Goal: Information Seeking & Learning: Learn about a topic

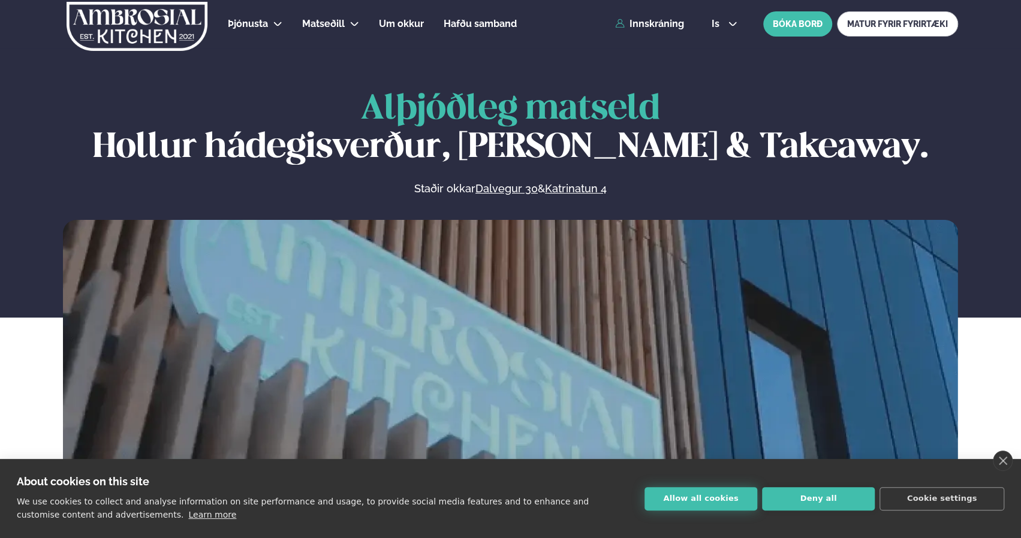
click at [726, 502] on button "Allow all cookies" at bounding box center [700, 498] width 113 height 23
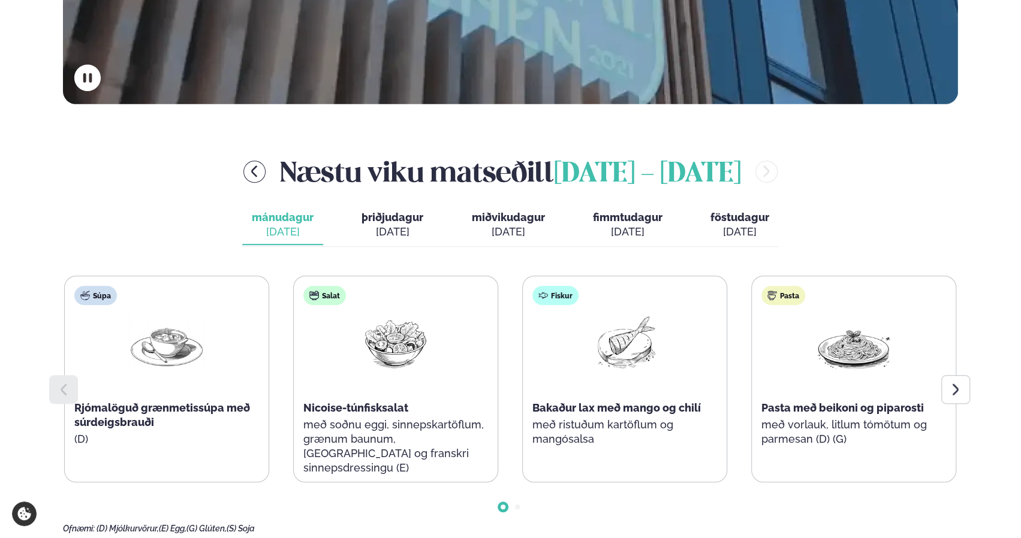
scroll to position [450, 0]
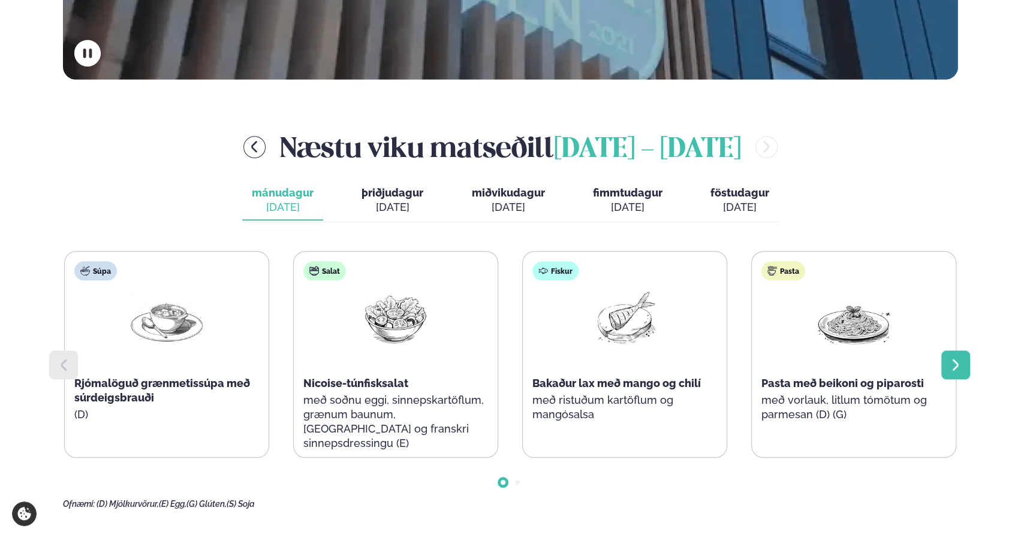
click at [955, 361] on icon at bounding box center [955, 365] width 14 height 14
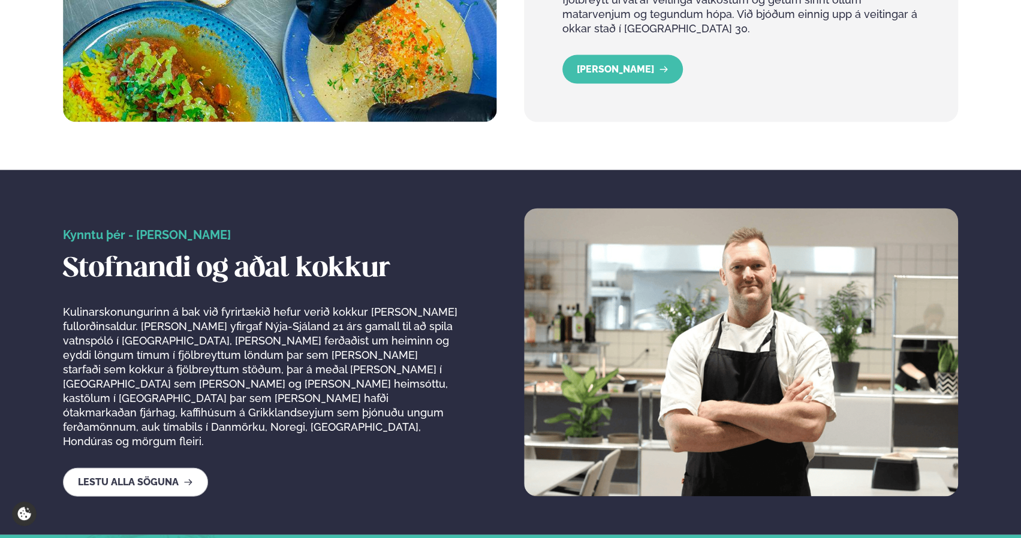
scroll to position [1783, 0]
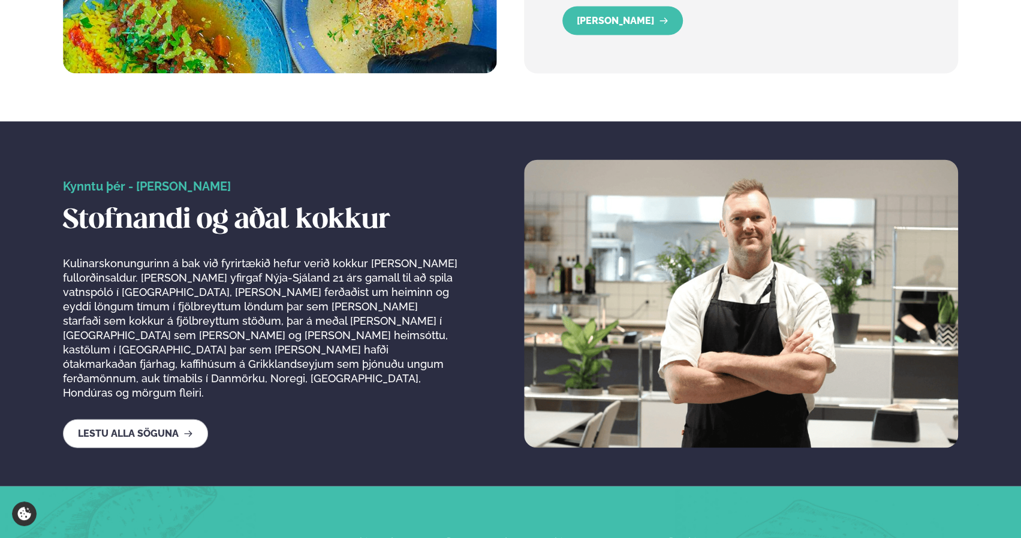
drag, startPoint x: 1008, startPoint y: 411, endPoint x: 1014, endPoint y: 468, distance: 57.3
click at [1014, 468] on section "Kynntu þér - [PERSON_NAME] Stofnandi og aðal kokkur Kulinarskonungurinn á bak v…" at bounding box center [510, 304] width 1021 height 365
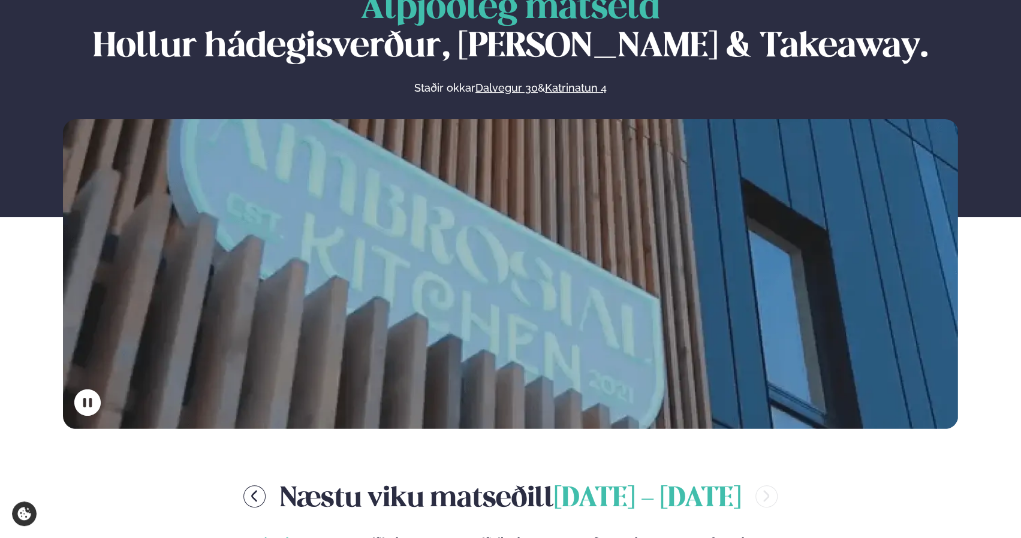
scroll to position [0, 0]
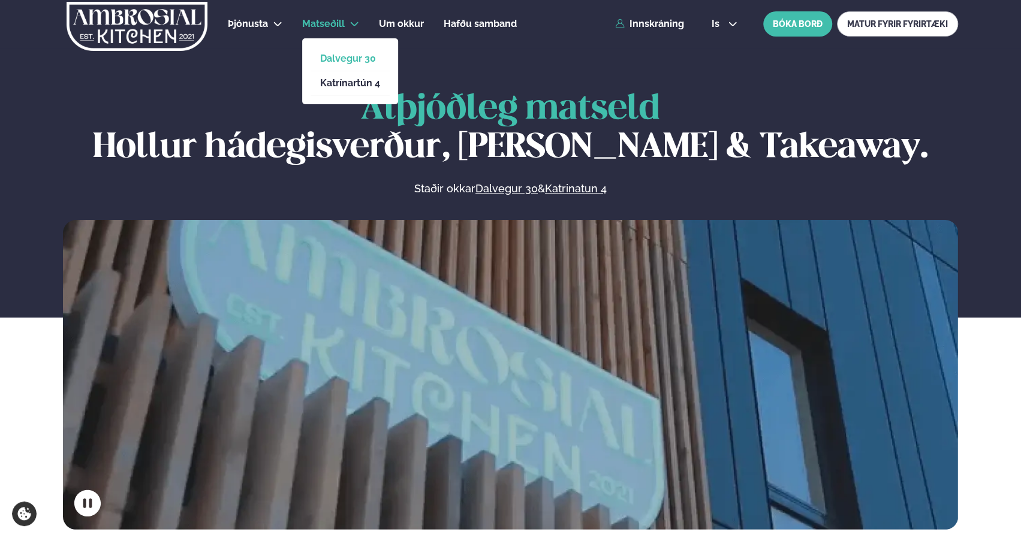
click at [341, 62] on link "Dalvegur 30" at bounding box center [350, 59] width 60 height 10
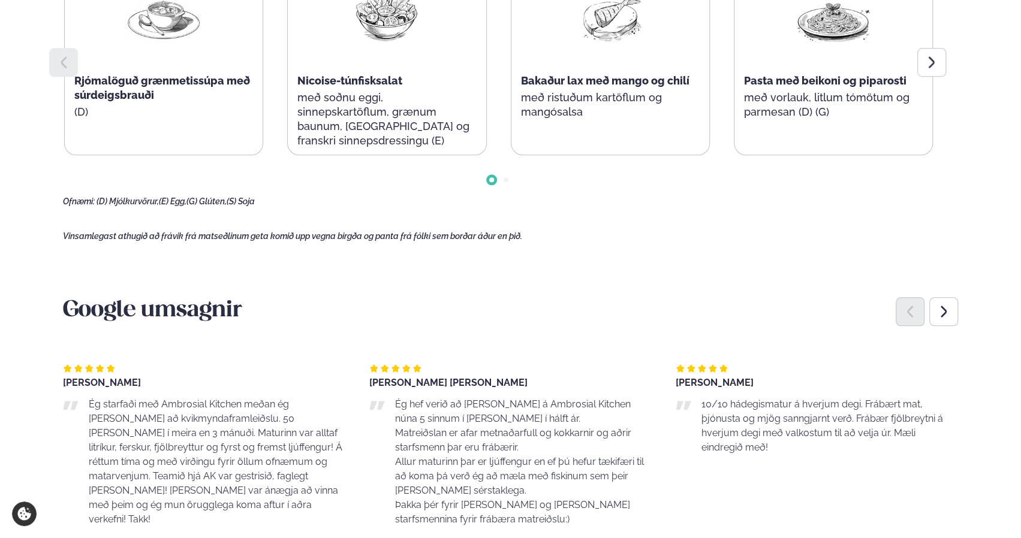
scroll to position [719, 0]
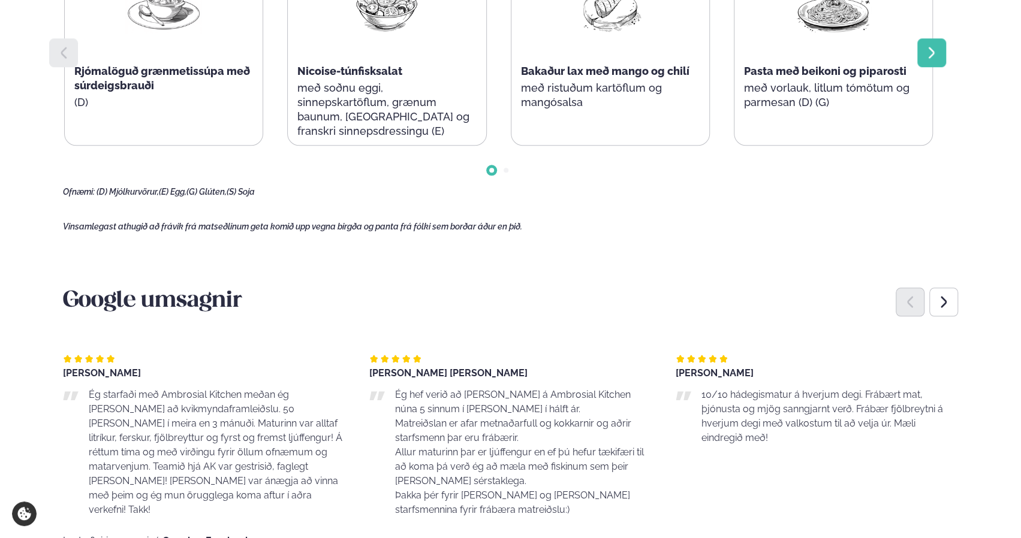
click at [928, 50] on icon at bounding box center [931, 53] width 14 height 14
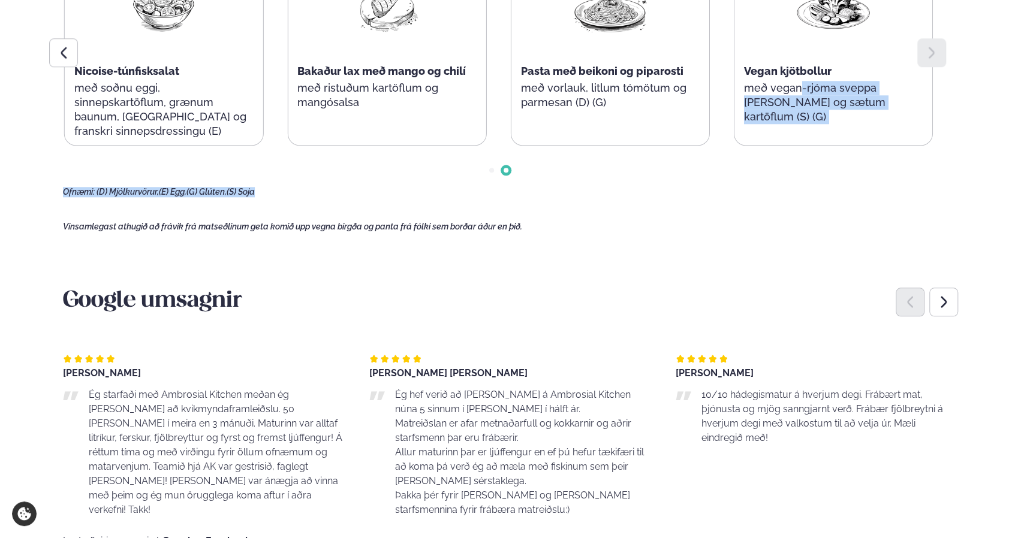
drag, startPoint x: 1019, startPoint y: 211, endPoint x: 1023, endPoint y: 81, distance: 130.1
click at [1020, 81] on html "About cookies on this site We use cookies to collect and analyse information on…" at bounding box center [510, 370] width 1021 height 2179
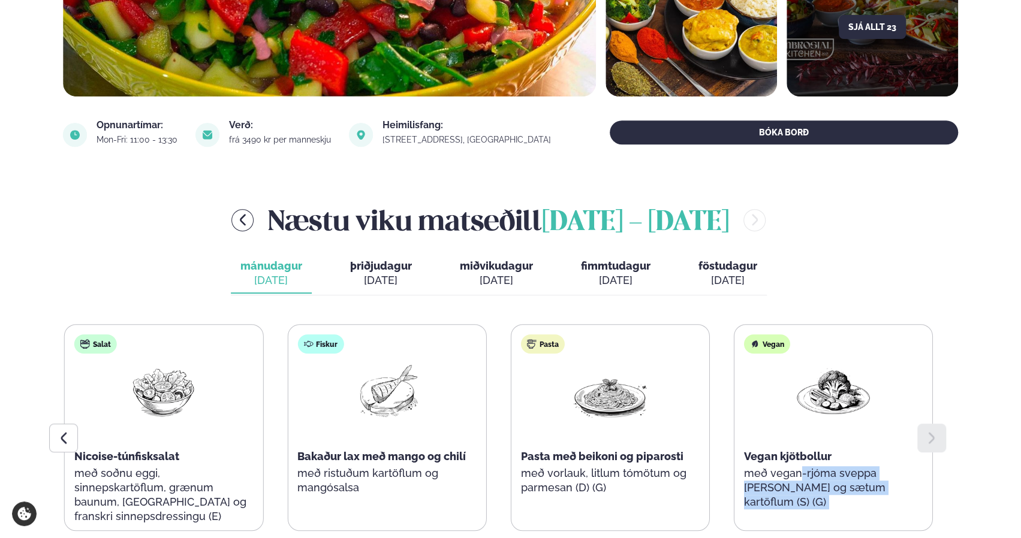
scroll to position [330, 0]
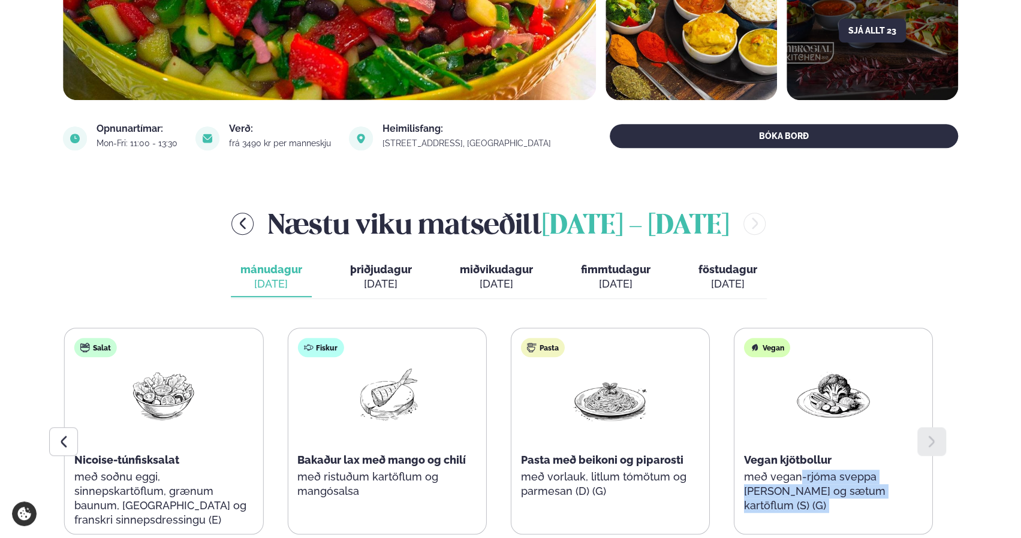
click at [386, 286] on div "[DATE]" at bounding box center [381, 284] width 62 height 14
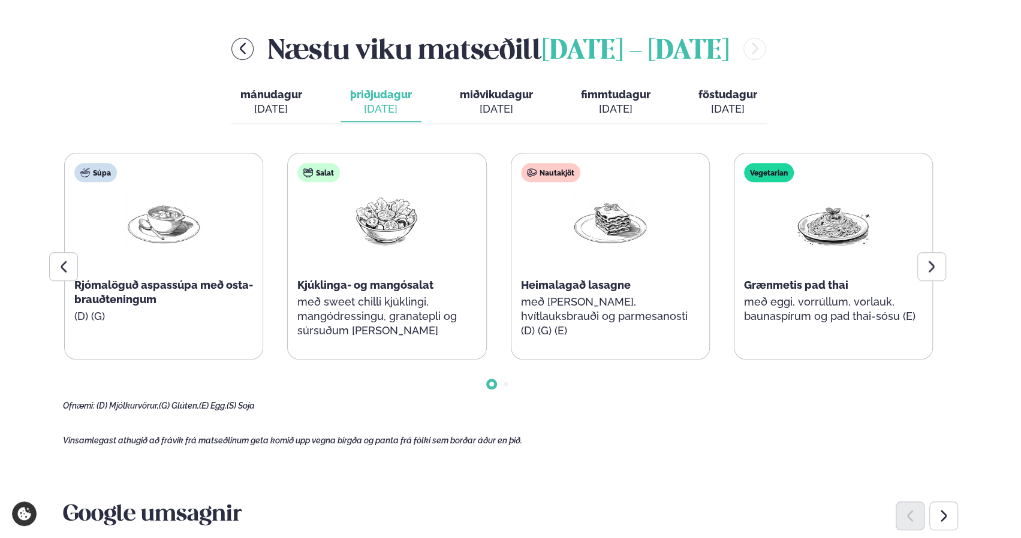
scroll to position [500, 0]
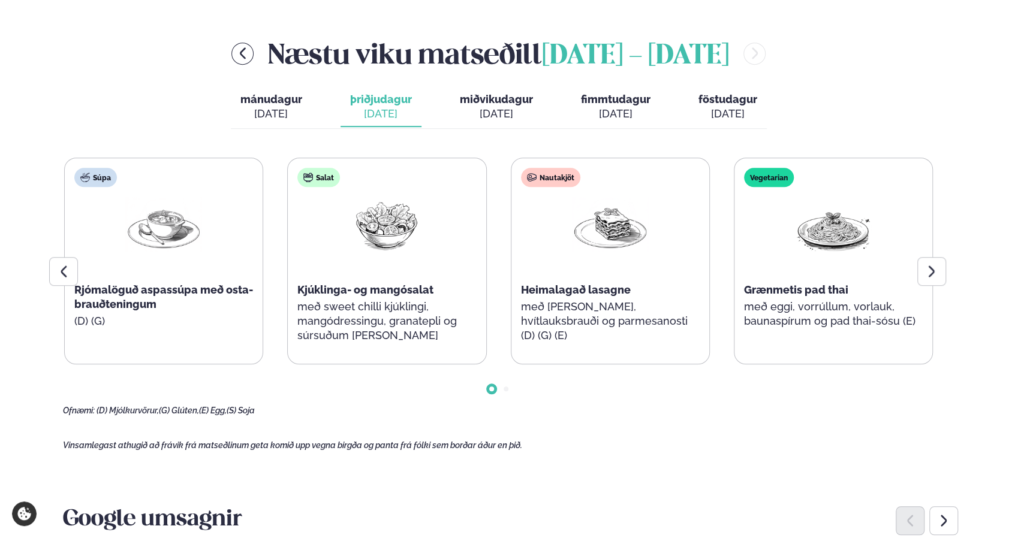
click at [493, 107] on div "[DATE]" at bounding box center [496, 114] width 73 height 14
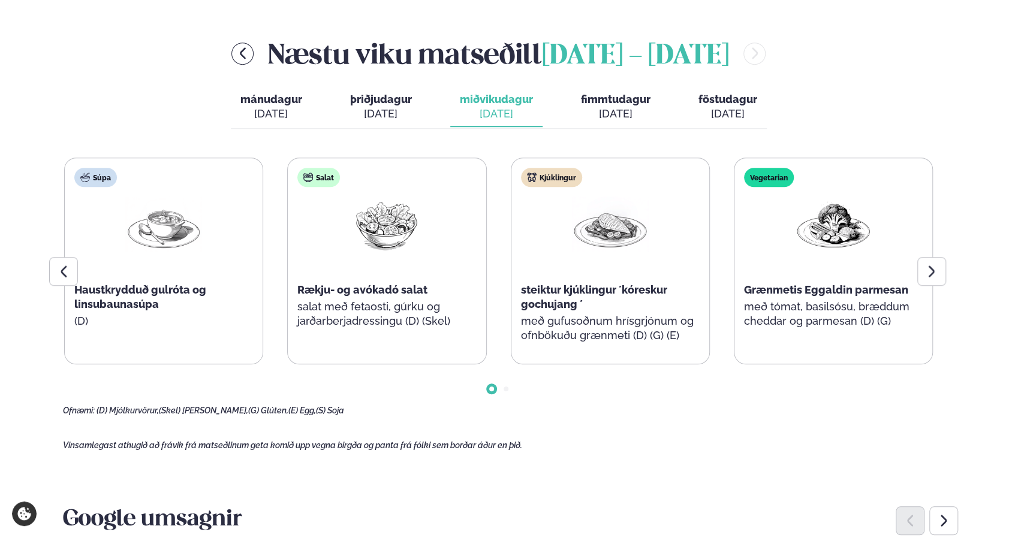
drag, startPoint x: 1020, startPoint y: 204, endPoint x: 1023, endPoint y: 146, distance: 58.2
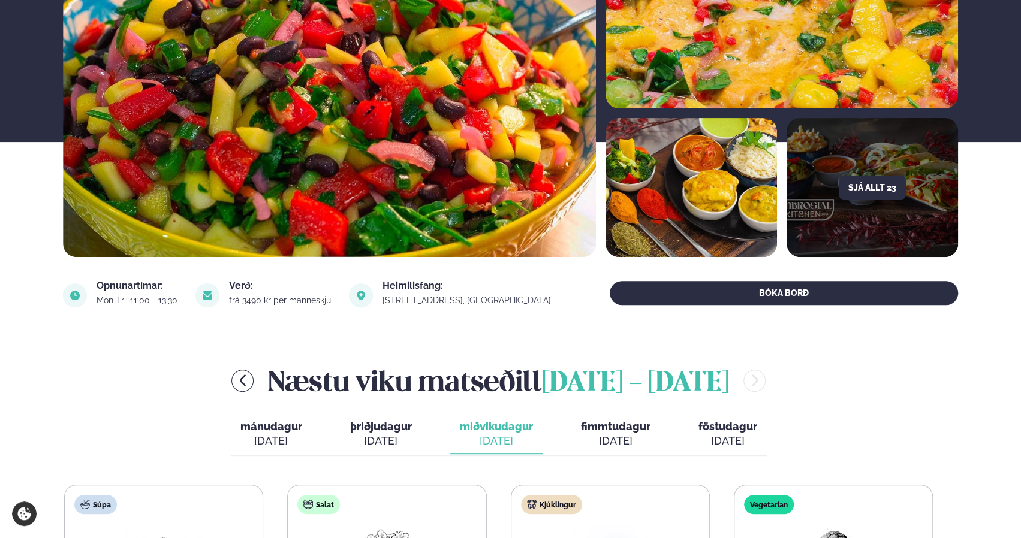
scroll to position [0, 0]
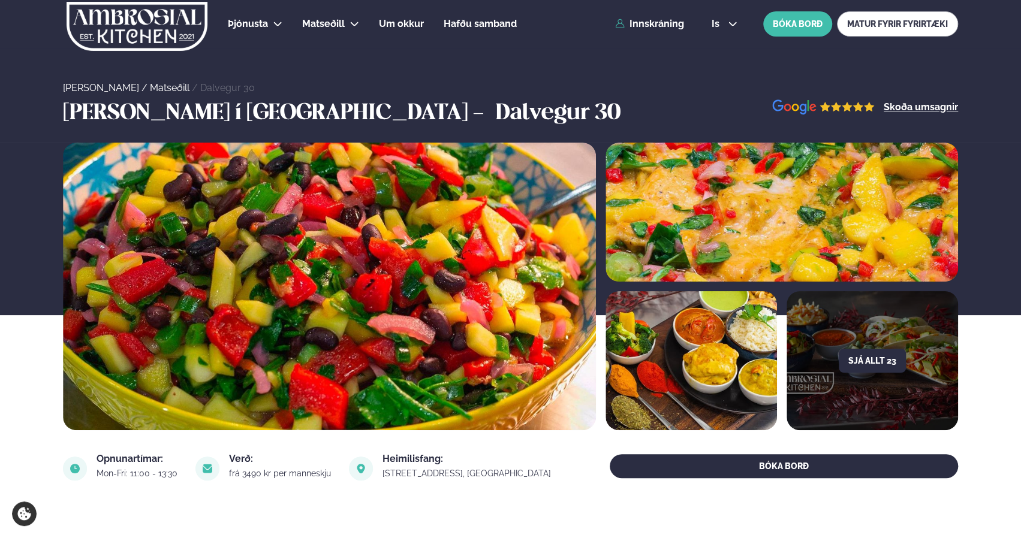
drag, startPoint x: 1019, startPoint y: 45, endPoint x: 1018, endPoint y: 142, distance: 97.1
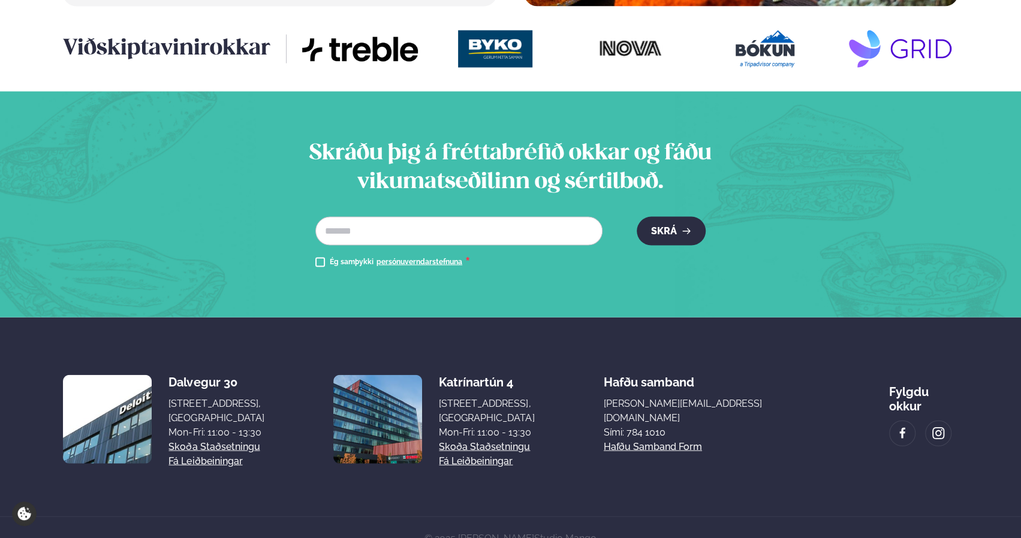
scroll to position [1624, 0]
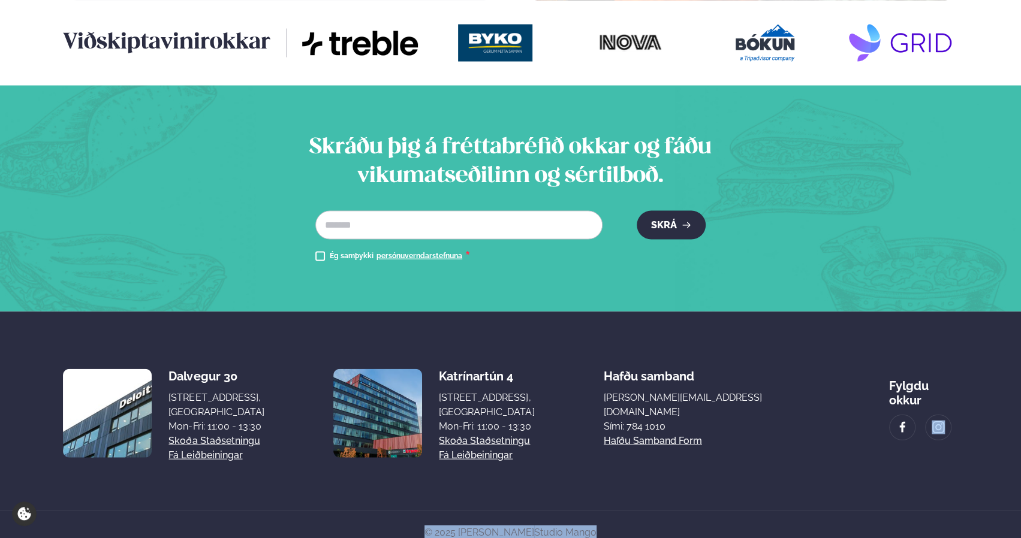
drag, startPoint x: 988, startPoint y: 497, endPoint x: 999, endPoint y: 463, distance: 35.1
click at [999, 463] on footer "Dalvegur 30 Dalvegur 30, [GEOGRAPHIC_DATA], [GEOGRAPHIC_DATA] Mon-Fri: 11:00 - …" at bounding box center [510, 433] width 1021 height 243
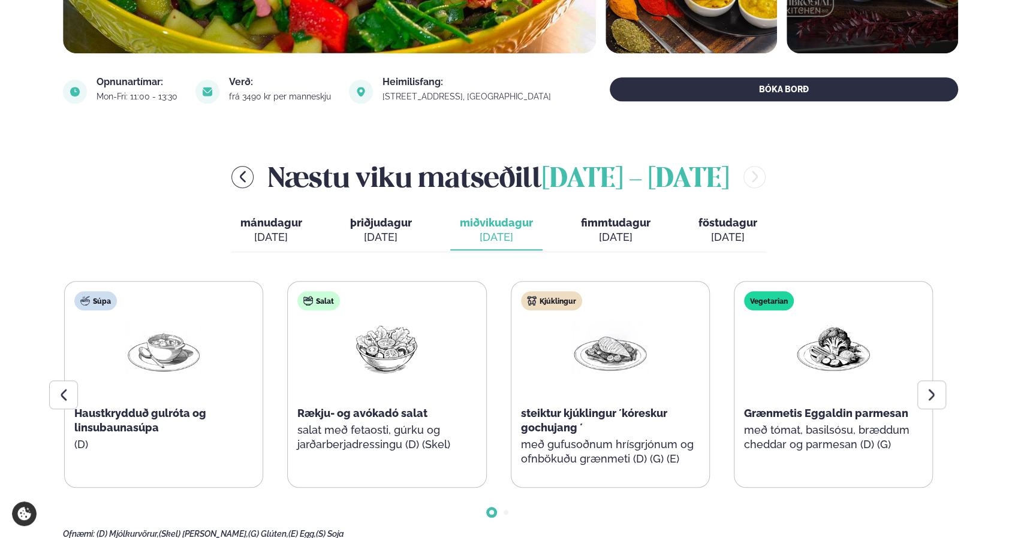
scroll to position [398, 0]
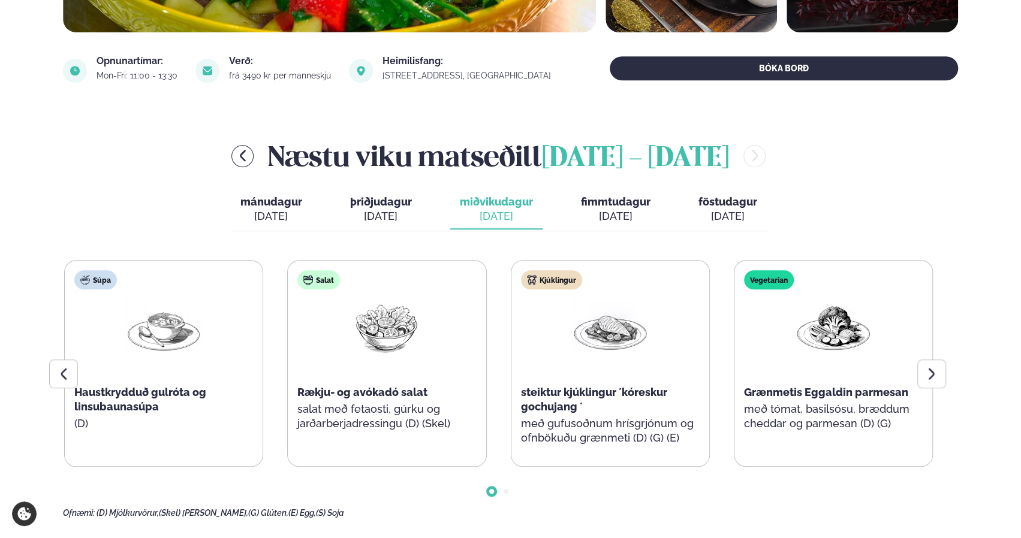
click at [271, 206] on span "mánudagur" at bounding box center [271, 201] width 62 height 13
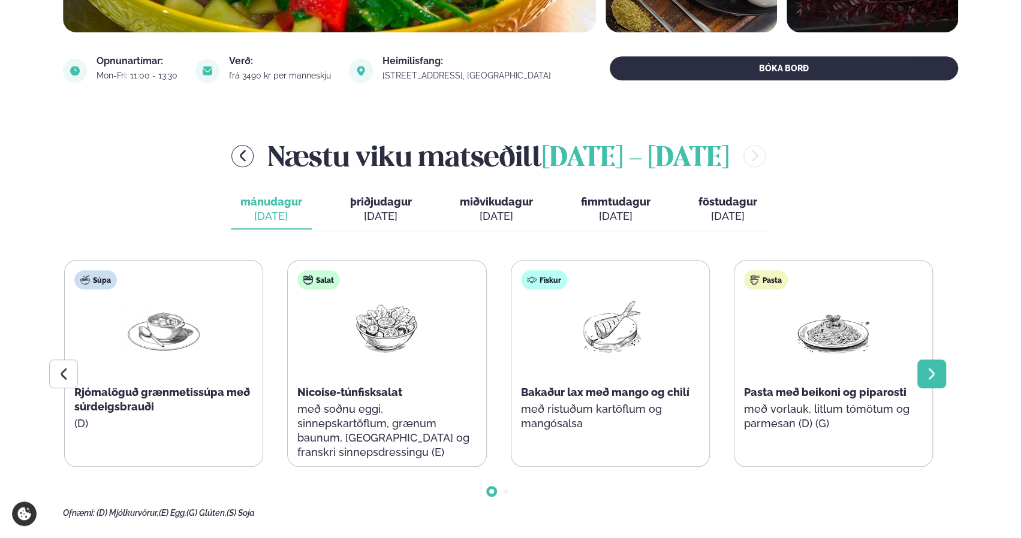
click at [940, 372] on div at bounding box center [931, 374] width 29 height 29
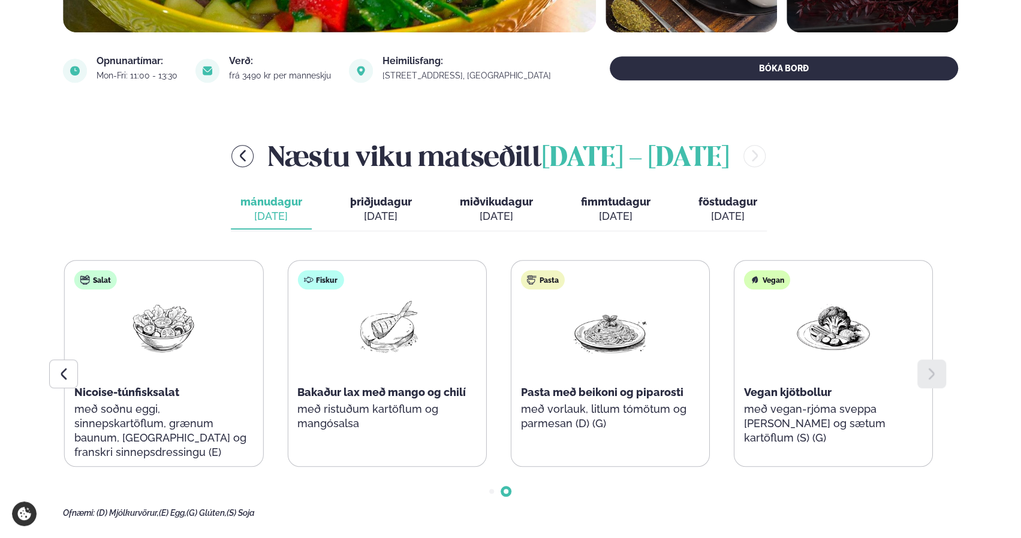
click at [723, 203] on span "föstudagur" at bounding box center [727, 201] width 59 height 13
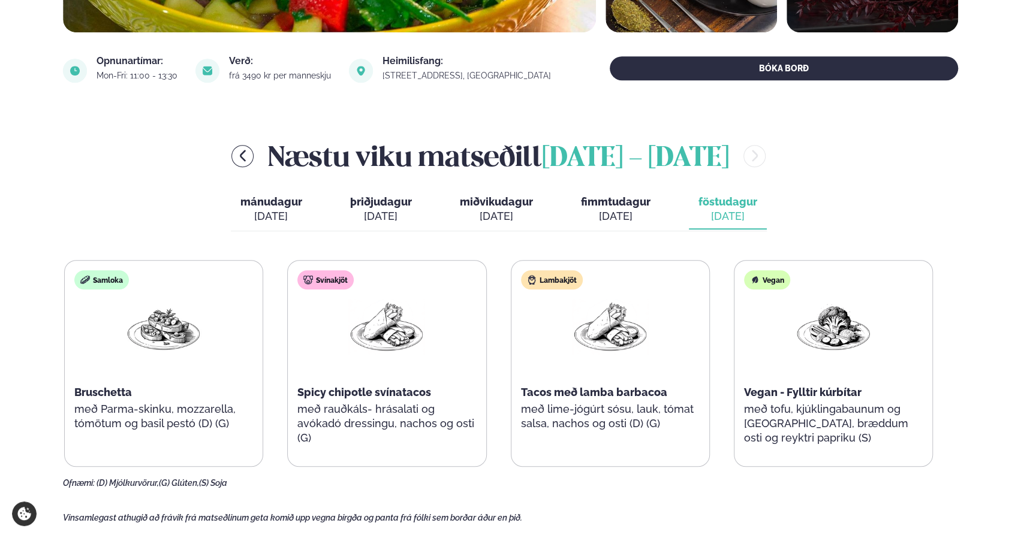
click at [610, 192] on button "fimmtudagur fim. [DATE]" at bounding box center [615, 210] width 89 height 40
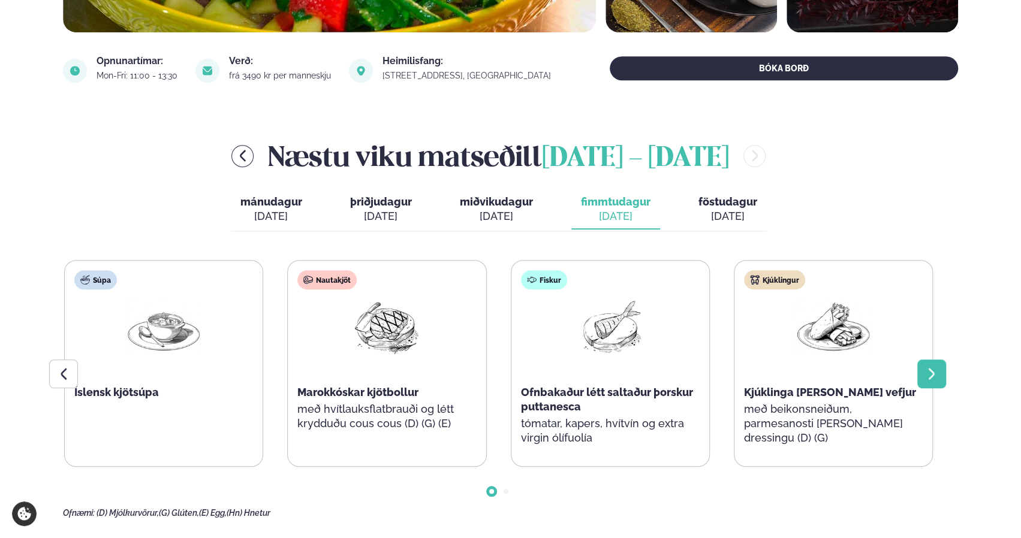
click at [931, 373] on icon at bounding box center [931, 374] width 14 height 14
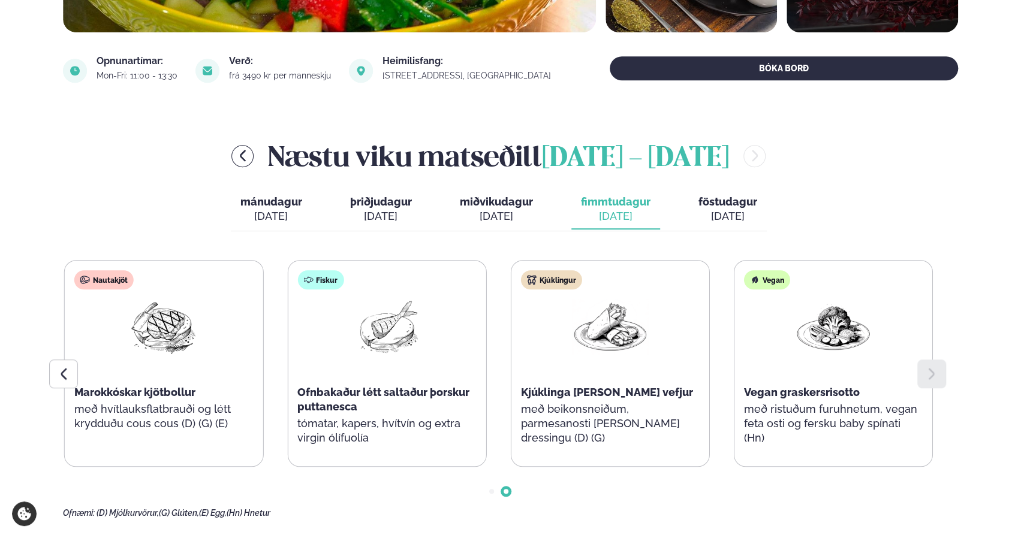
click at [508, 211] on div "[DATE]" at bounding box center [496, 216] width 73 height 14
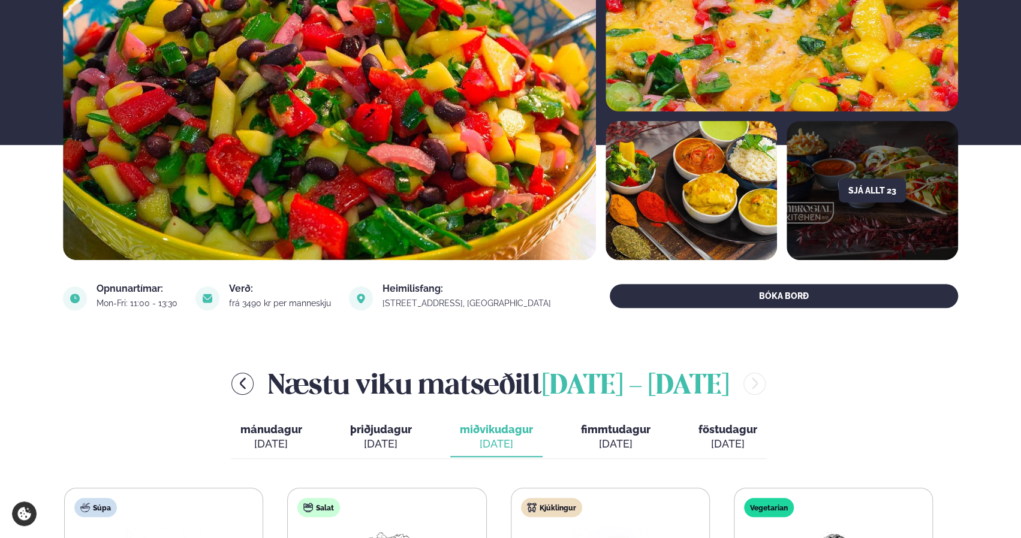
scroll to position [0, 0]
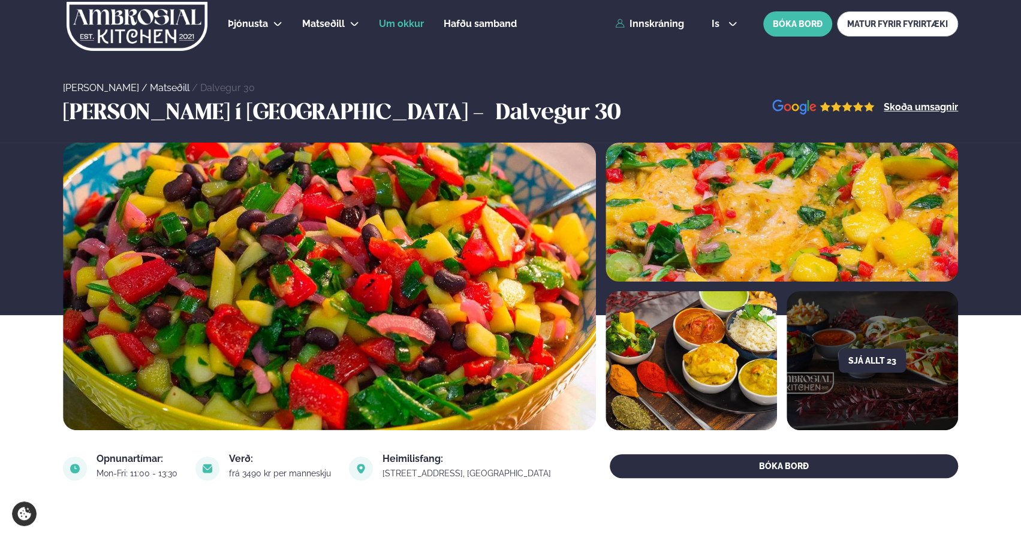
click at [403, 22] on span "Um okkur" at bounding box center [401, 23] width 45 height 11
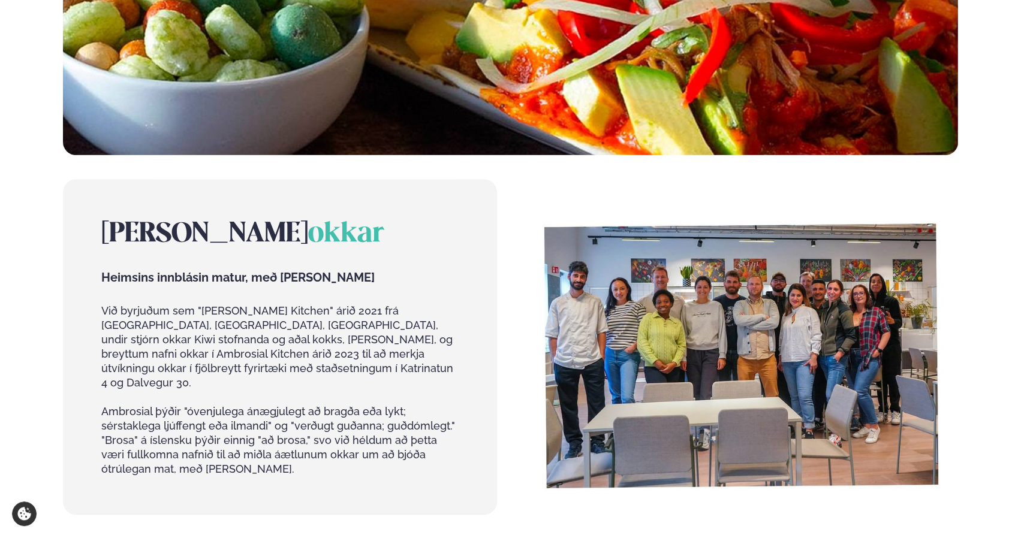
scroll to position [417, 0]
